Goal: Task Accomplishment & Management: Manage account settings

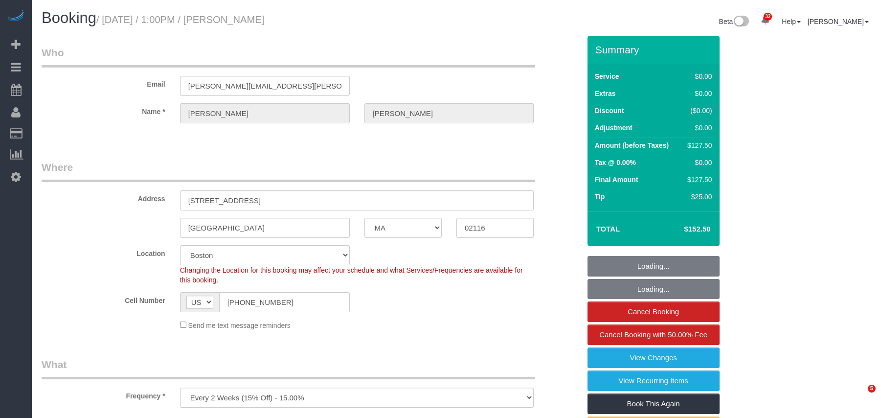
select select "MA"
select select "spot1"
select select "number:89"
select select "number:90"
select select "number:15"
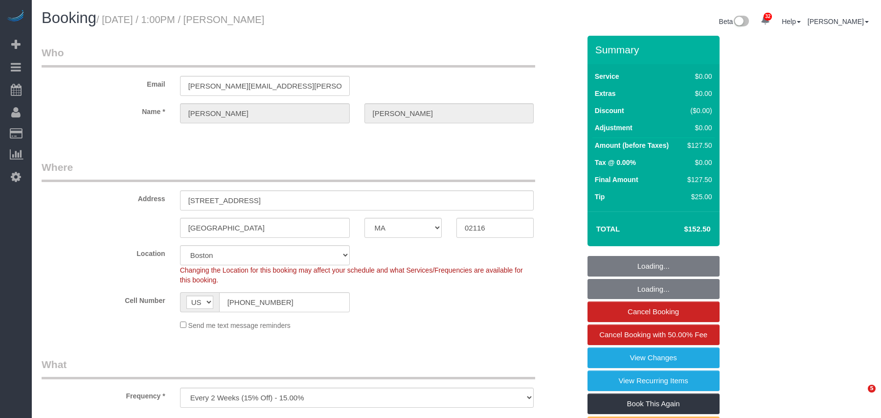
select select "number:7"
select select "object:1117"
select select "string:stripe-pm_1Kdhzz4VGloSiKo70KFipYMT"
select select "1"
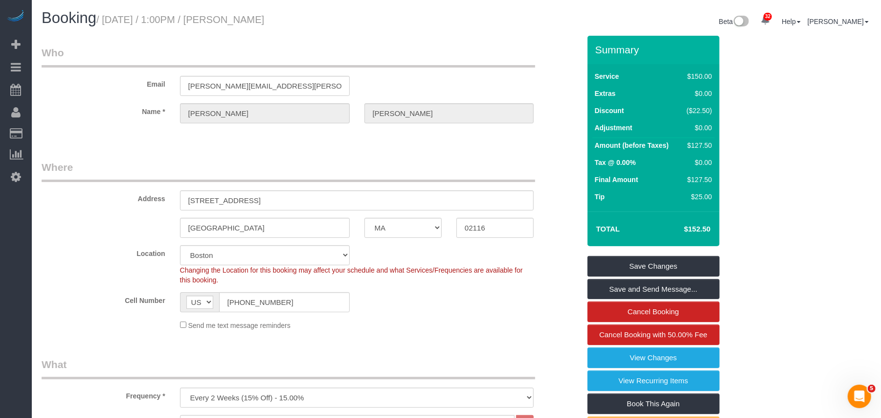
drag, startPoint x: 160, startPoint y: 20, endPoint x: 106, endPoint y: 20, distance: 53.3
click at [106, 20] on h1 "Booking / October 02, 2025 / 1:00PM / Christopher Shorey" at bounding box center [246, 18] width 408 height 17
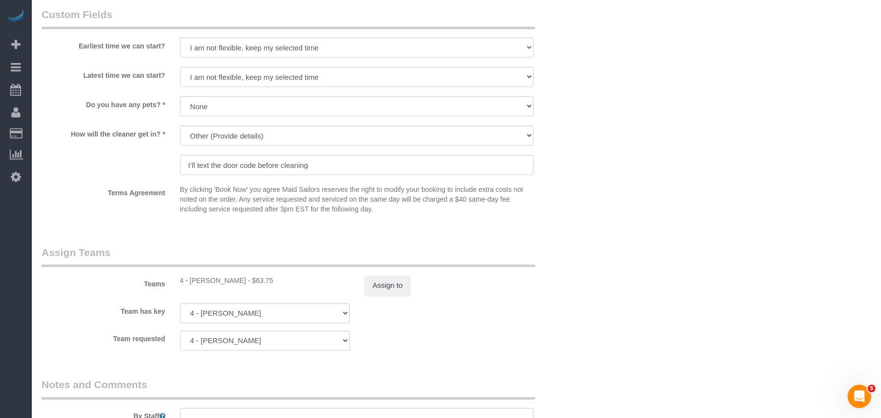
scroll to position [1109, 0]
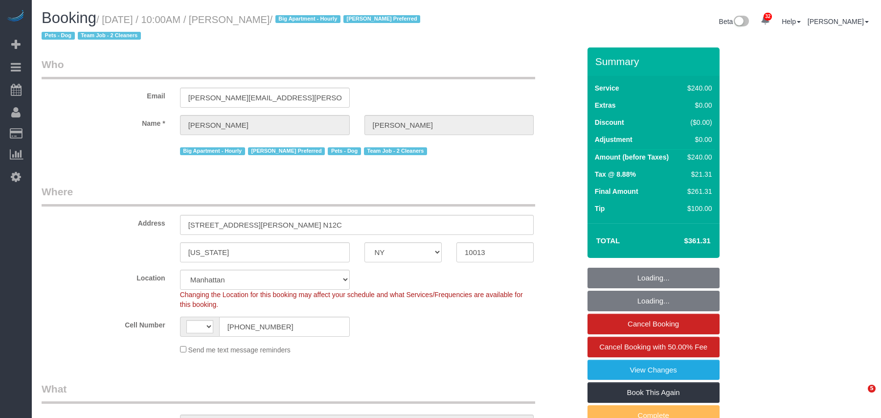
select select "NY"
select select "number:89"
select select "number:90"
select select "number:13"
select select "number:5"
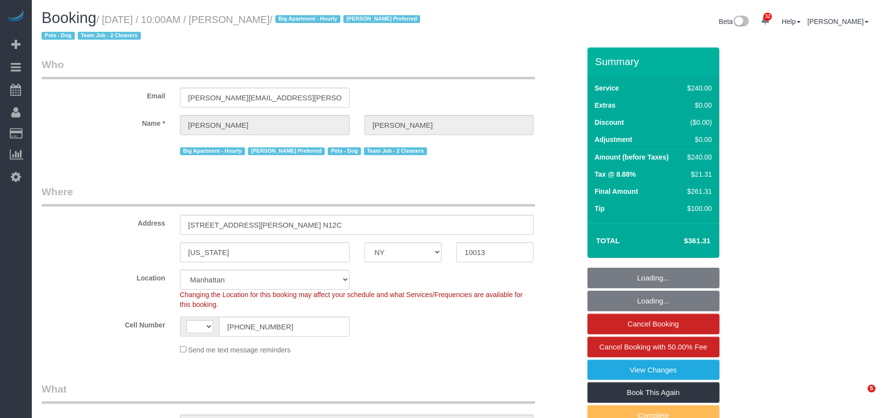
select select "string:[GEOGRAPHIC_DATA]"
select select "string:stripe-pm_1Rilyw4VGloSiKo7mbP2uOmn"
select select "180"
select select "object:1458"
select select "spot1"
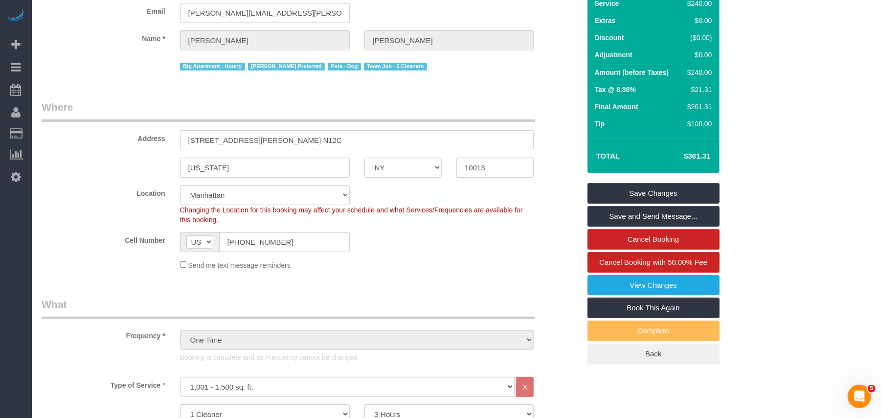
scroll to position [65, 0]
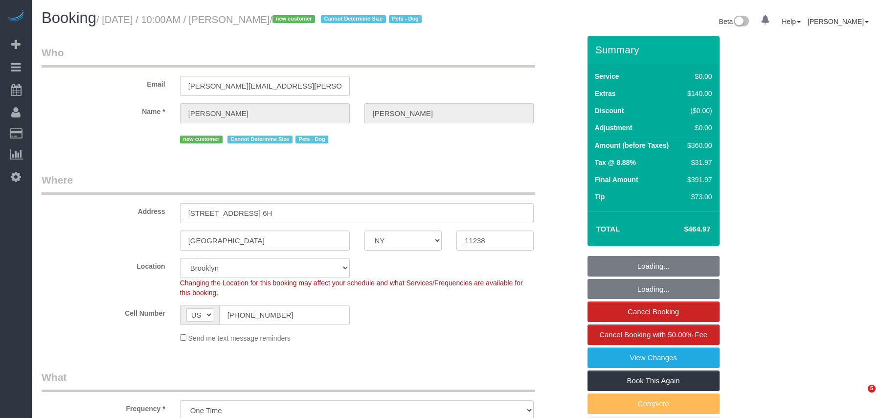
select select "NY"
select select "number:56"
select select "number:72"
select select "number:13"
select select "number:6"
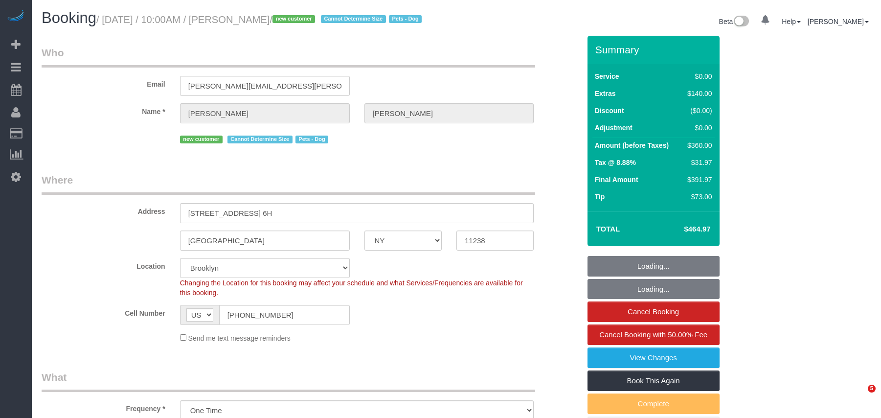
select select "spot1"
select select "2"
